Goal: Check status: Check status

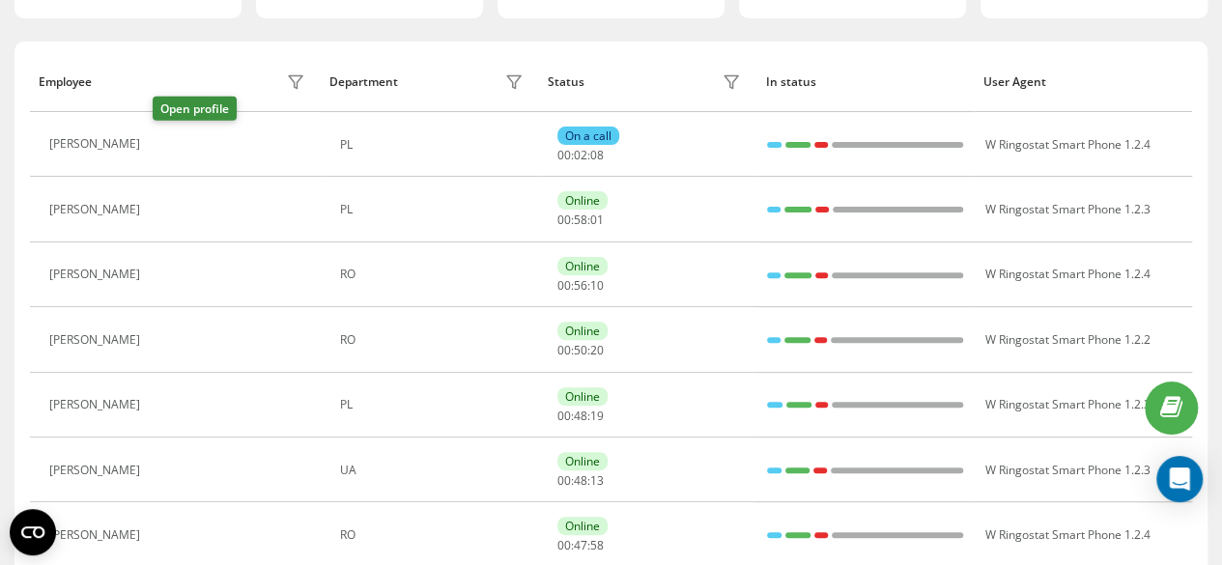
click at [162, 138] on icon at bounding box center [161, 144] width 15 height 15
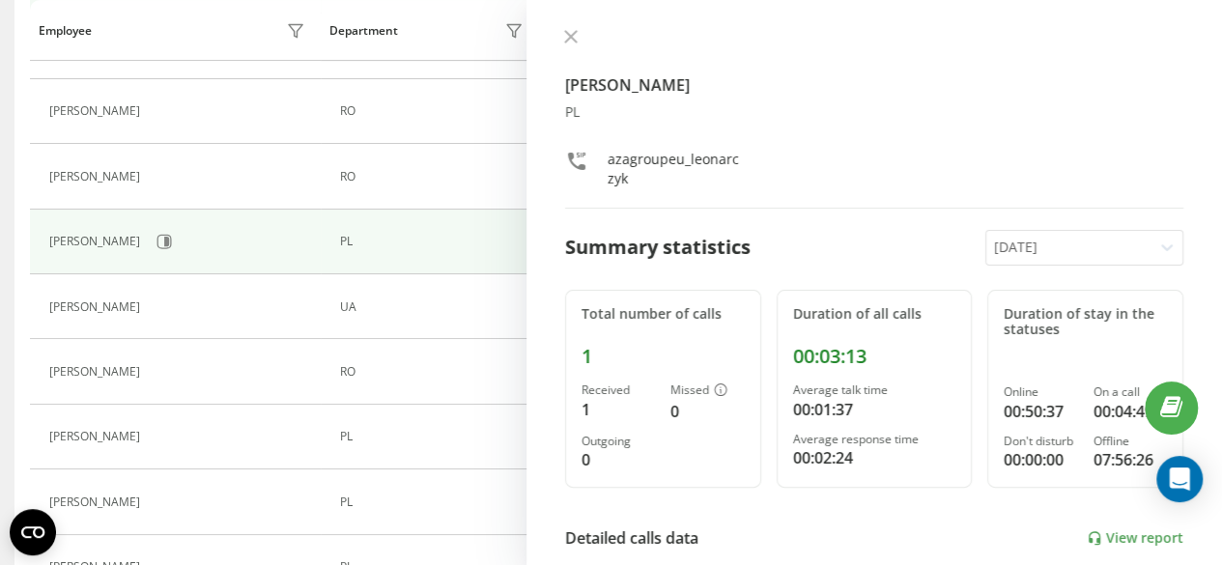
scroll to position [388, 0]
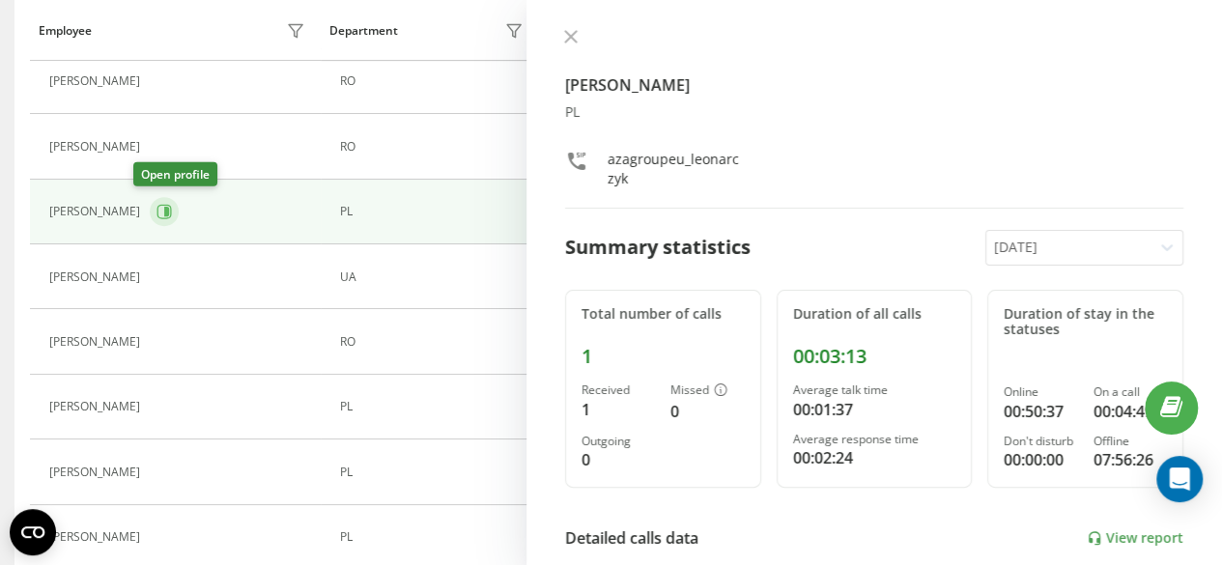
click at [150, 197] on button at bounding box center [164, 211] width 29 height 29
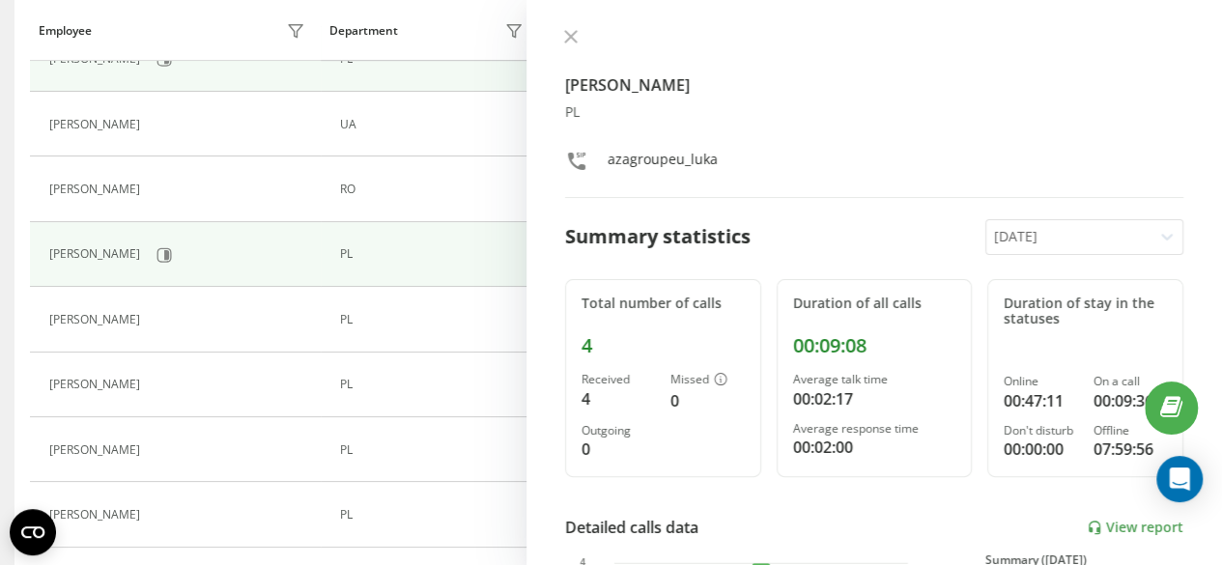
scroll to position [582, 0]
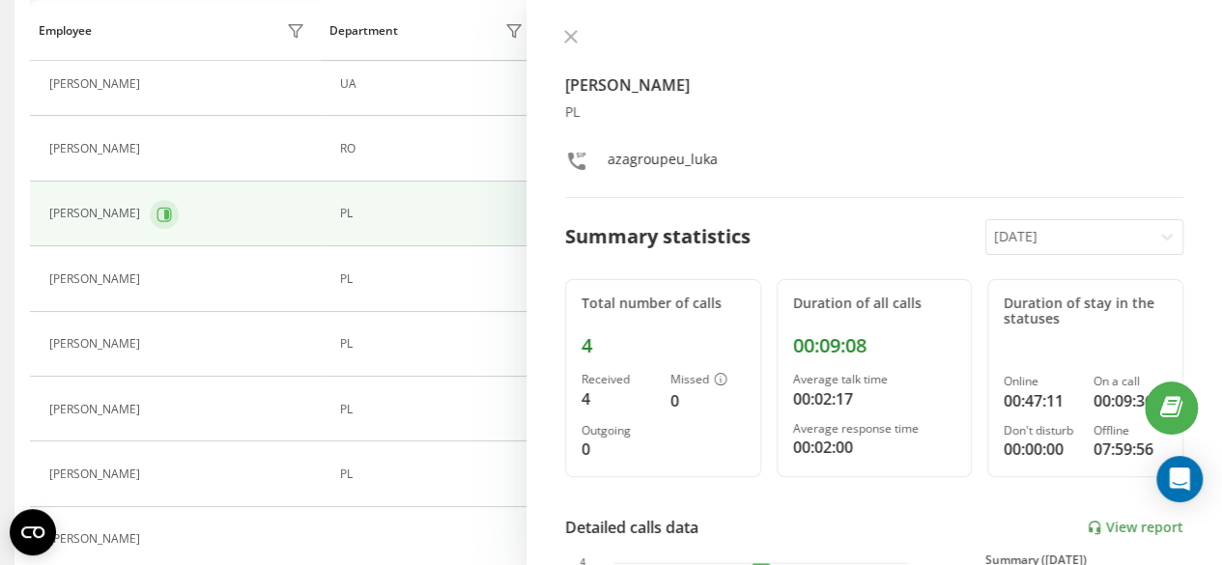
click at [171, 202] on button at bounding box center [164, 214] width 29 height 29
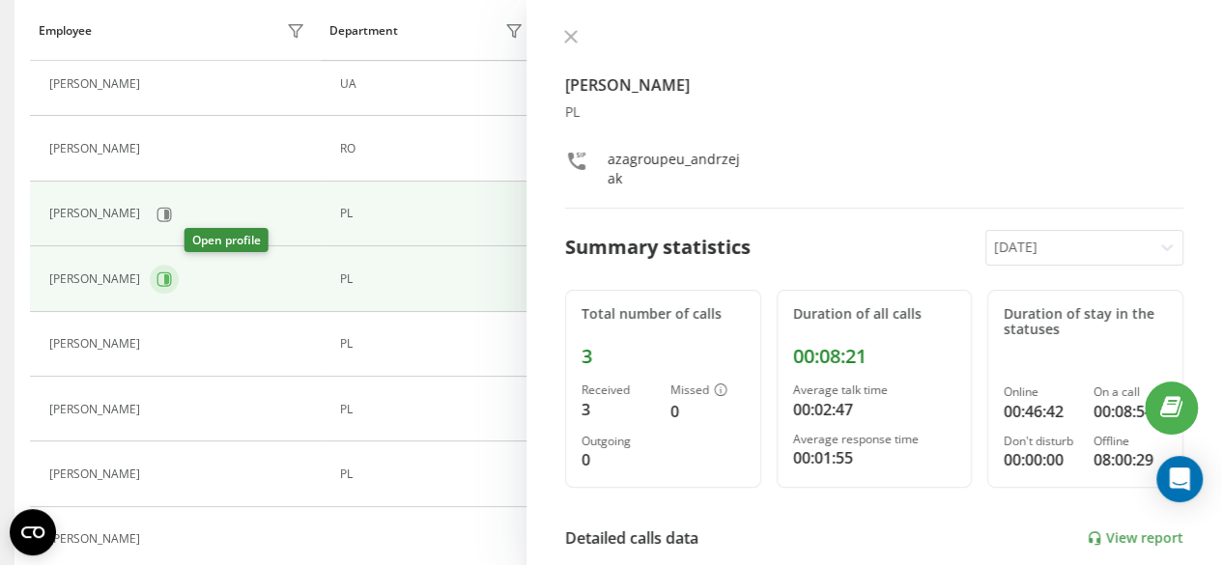
click at [172, 278] on icon at bounding box center [165, 279] width 14 height 14
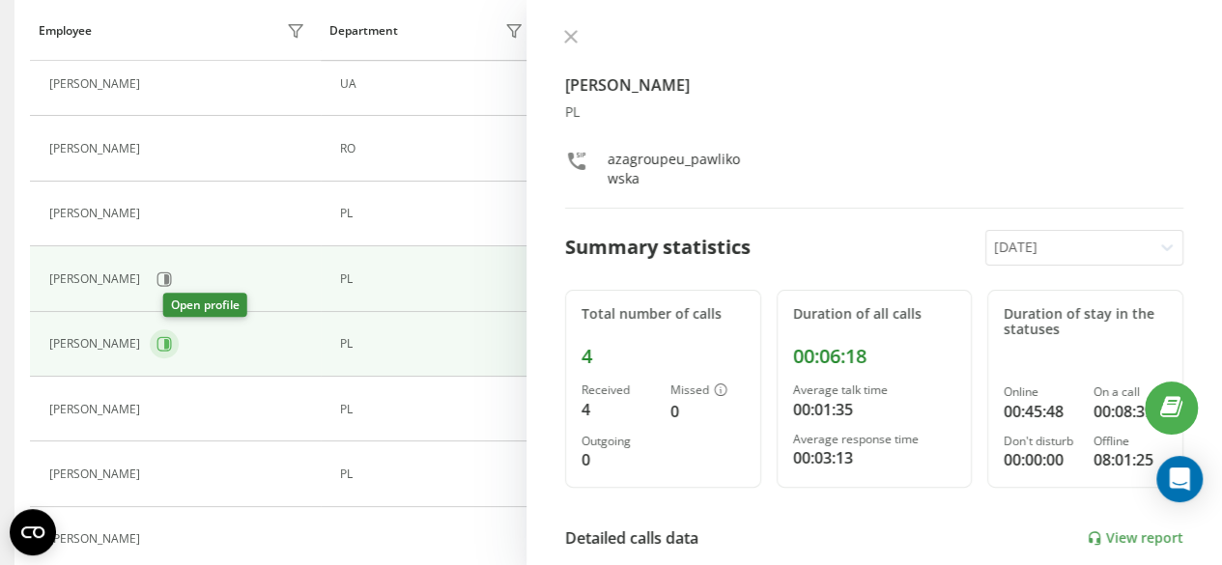
click at [179, 332] on button at bounding box center [164, 344] width 29 height 29
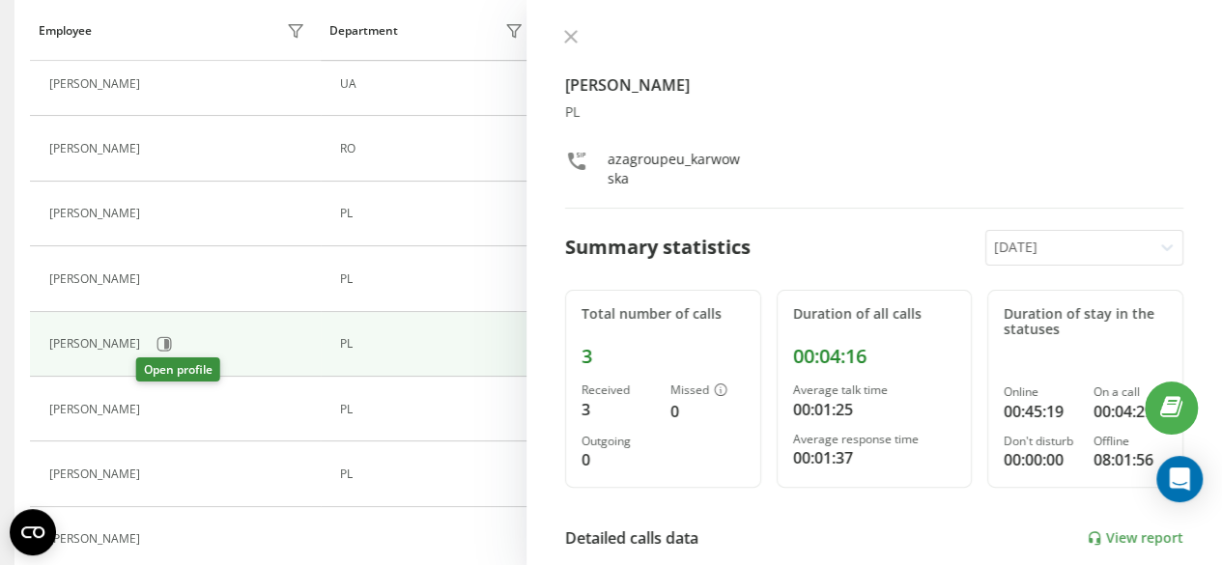
click at [150, 409] on button at bounding box center [161, 411] width 23 height 27
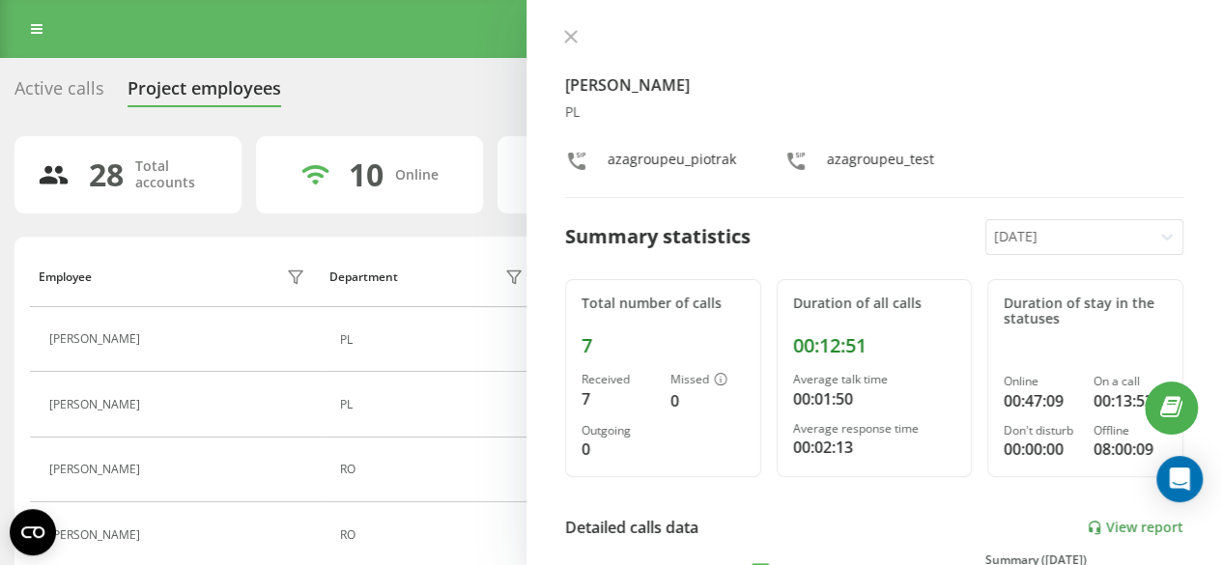
click at [577, 27] on div "[PERSON_NAME] PL azagroupeu_piotrak azagroupeu_test Summary statistics [DATE] T…" at bounding box center [875, 282] width 696 height 565
click at [568, 36] on icon at bounding box center [571, 37] width 12 height 12
